Goal: Information Seeking & Learning: Learn about a topic

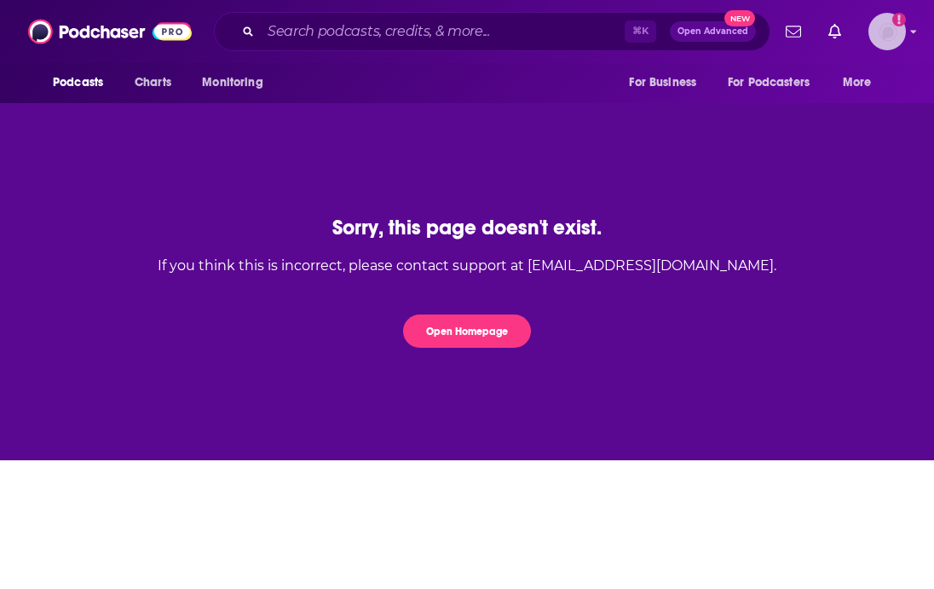
click at [878, 41] on img "Logged in as M13investing" at bounding box center [888, 32] width 38 height 38
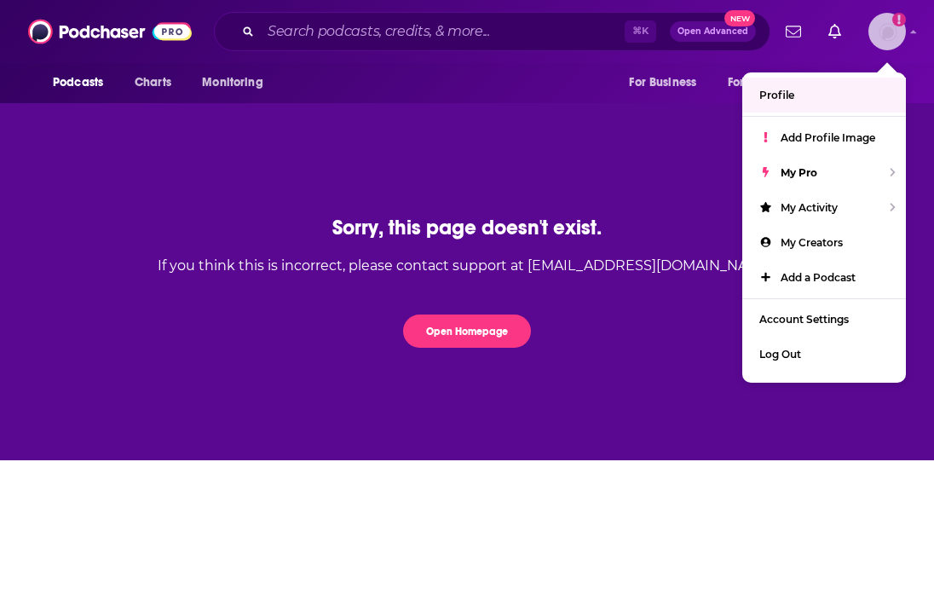
click at [824, 95] on link "Profile" at bounding box center [825, 95] width 164 height 35
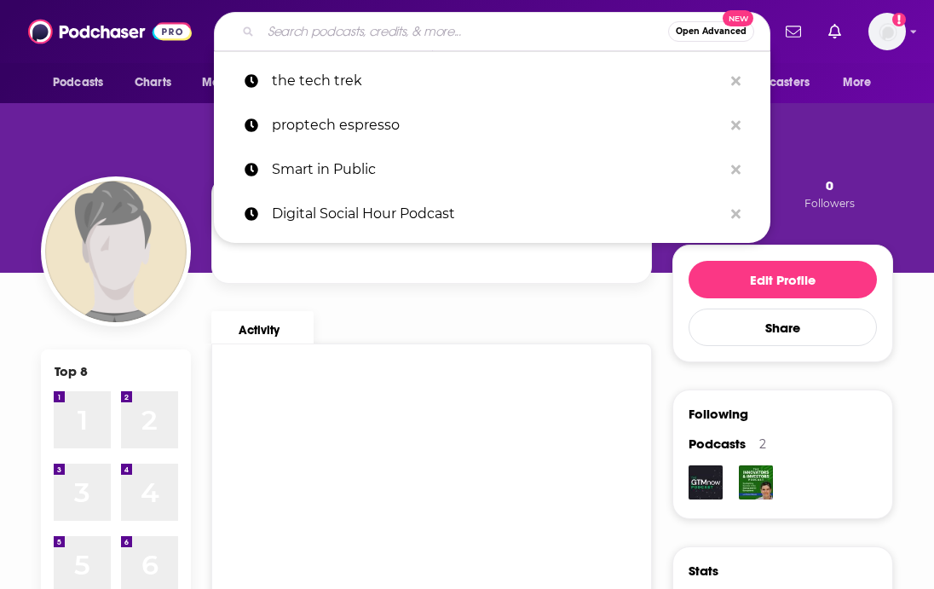
click at [364, 25] on input "Search podcasts, credits, & more..." at bounding box center [465, 31] width 408 height 27
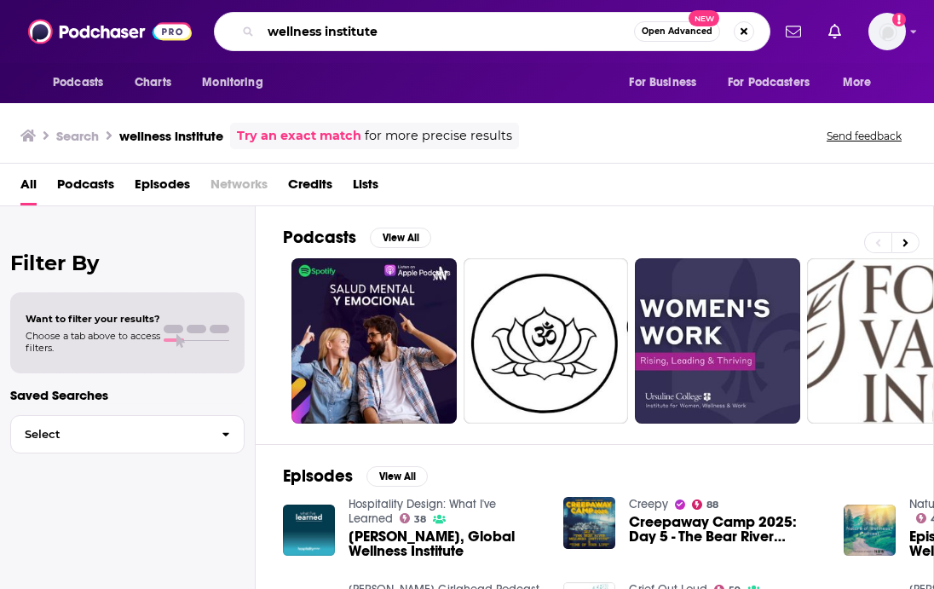
click at [357, 32] on input "wellness institute" at bounding box center [447, 31] width 373 height 27
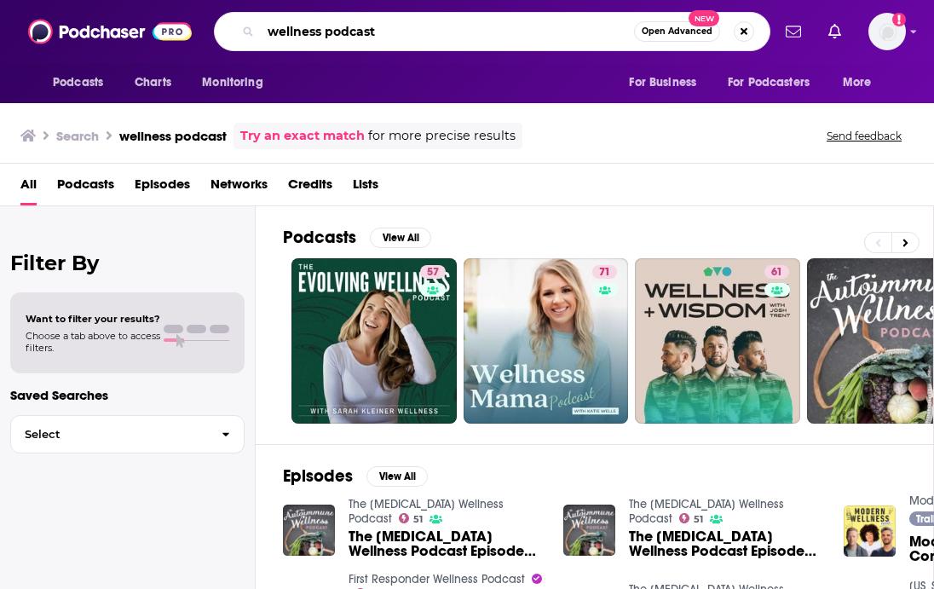
drag, startPoint x: 390, startPoint y: 29, endPoint x: 160, endPoint y: 14, distance: 230.7
click at [149, 21] on div "Podcasts Charts Monitoring wellness podcast Open Advanced New For Business For …" at bounding box center [467, 31] width 934 height 63
paste input "Wellness Roundtable"
type input "Wellness Roundtable"
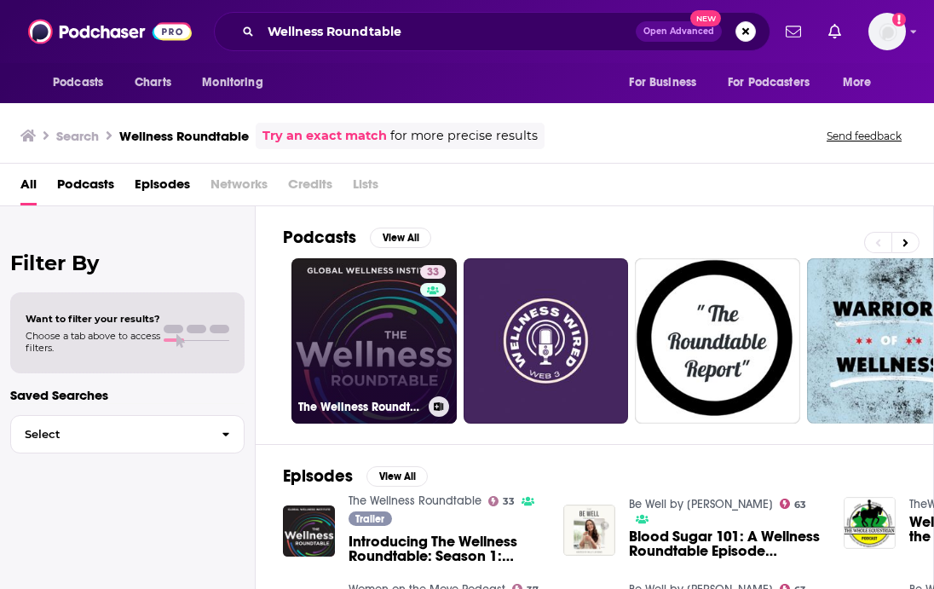
click at [396, 355] on link "33 The Wellness Roundtable" at bounding box center [374, 340] width 165 height 165
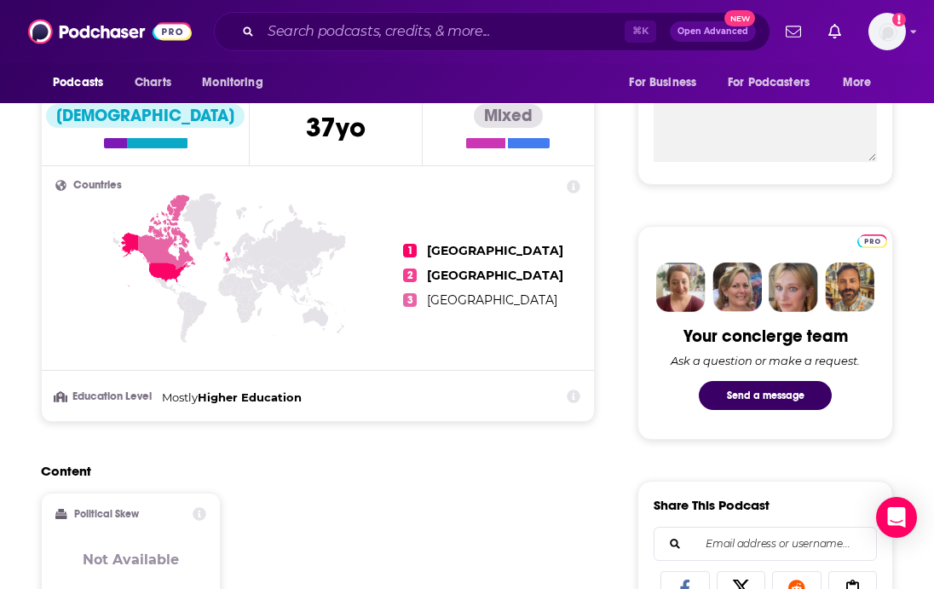
scroll to position [653, 0]
